Goal: Task Accomplishment & Management: Manage account settings

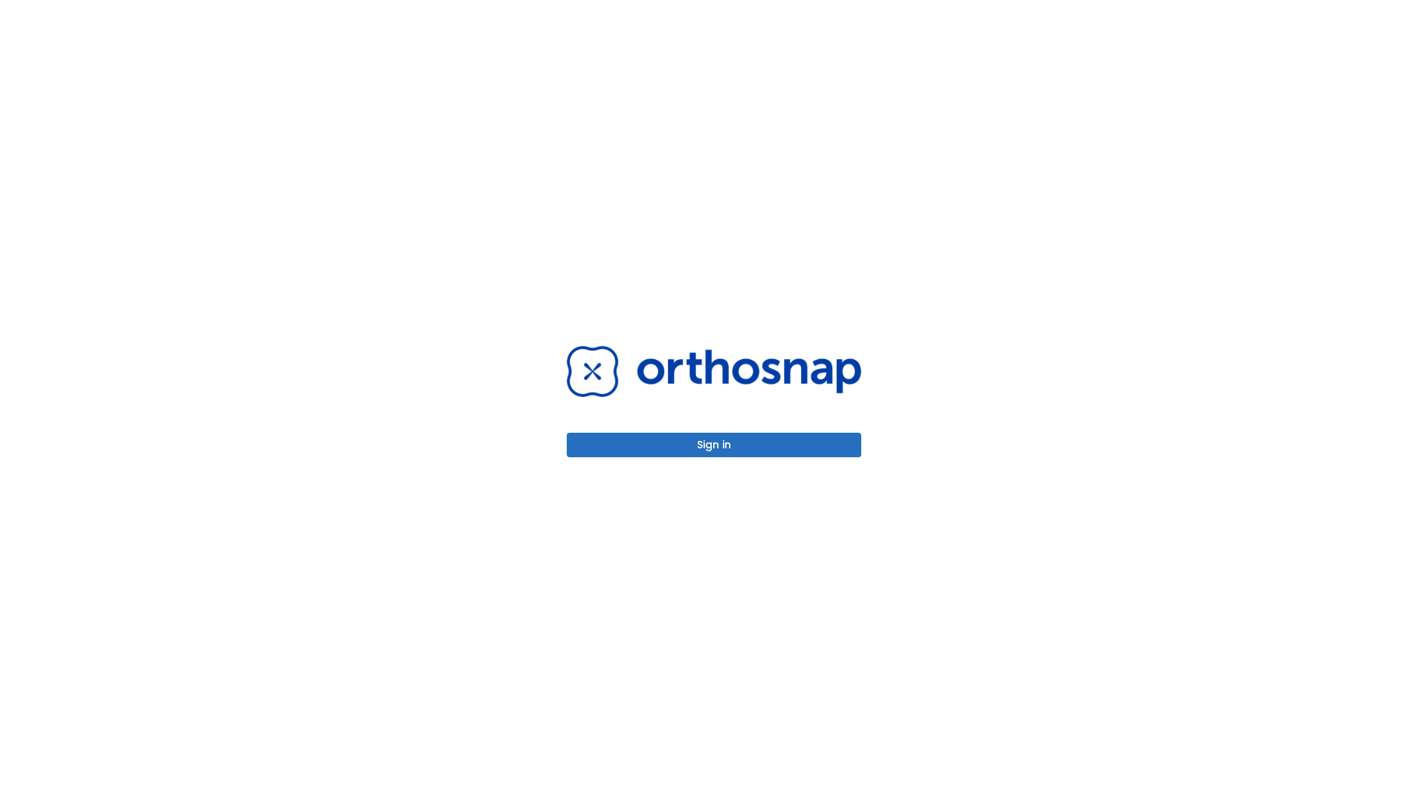
click at [714, 445] on button "Sign in" at bounding box center [714, 445] width 295 height 25
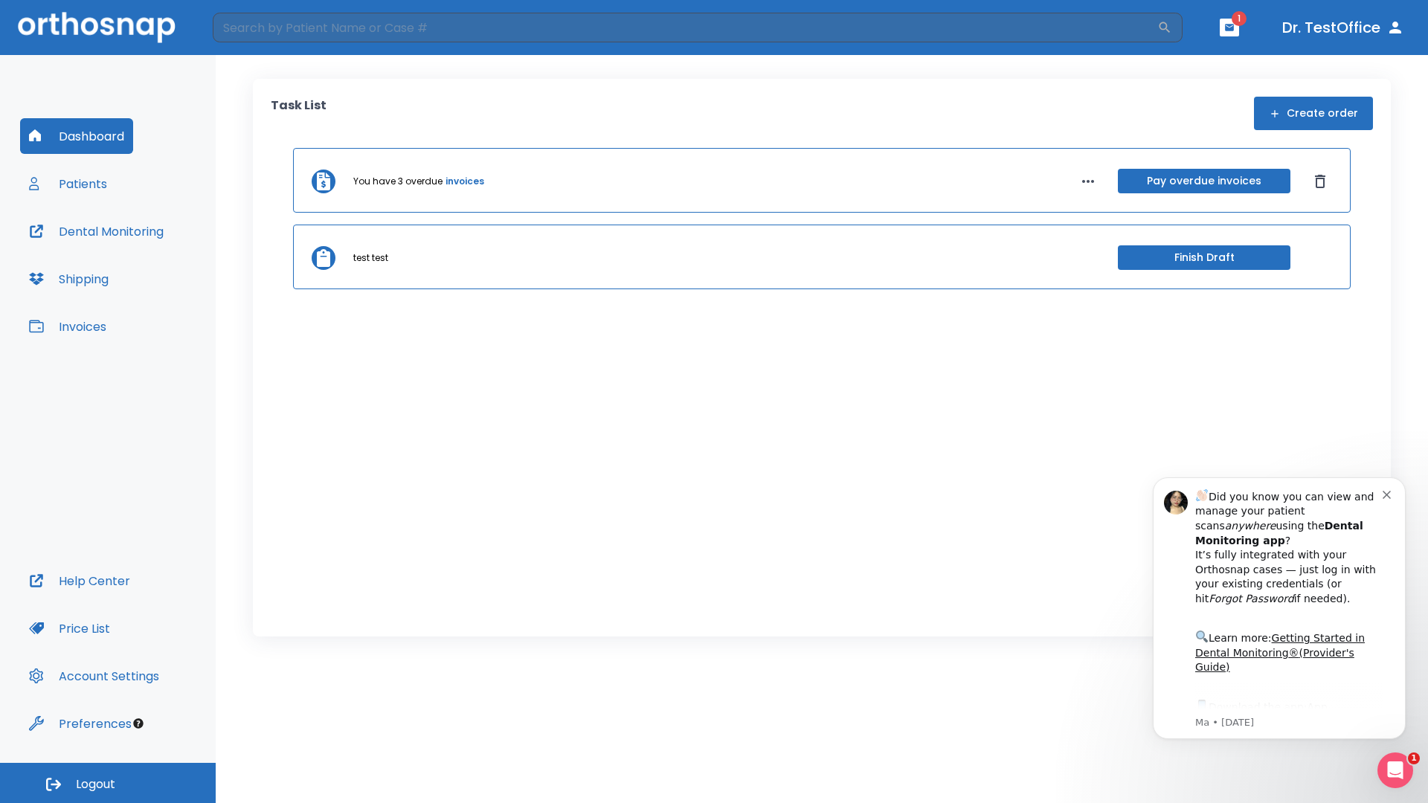
click at [108, 783] on span "Logout" at bounding box center [95, 784] width 39 height 16
